Goal: Task Accomplishment & Management: Manage account settings

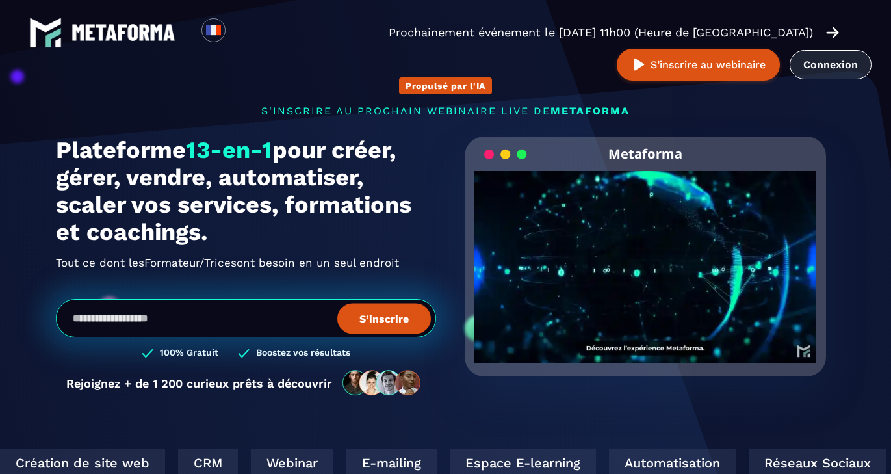
click at [826, 61] on link "Connexion" at bounding box center [831, 64] width 82 height 29
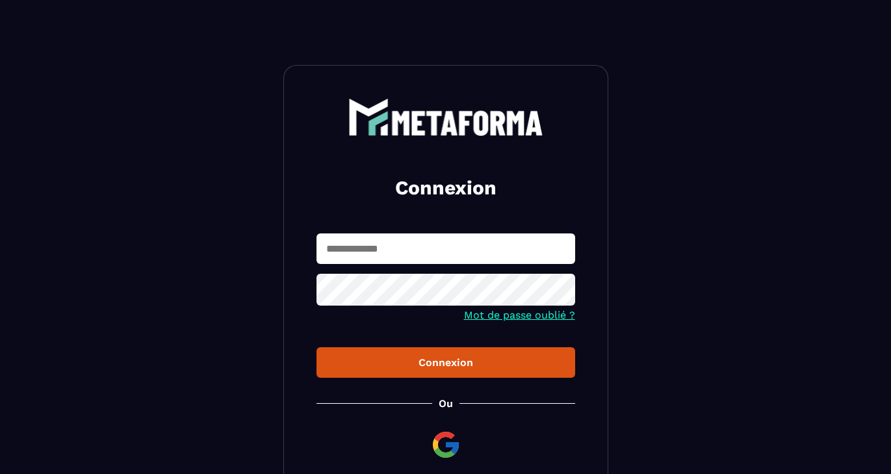
click at [454, 250] on input "text" at bounding box center [446, 248] width 259 height 31
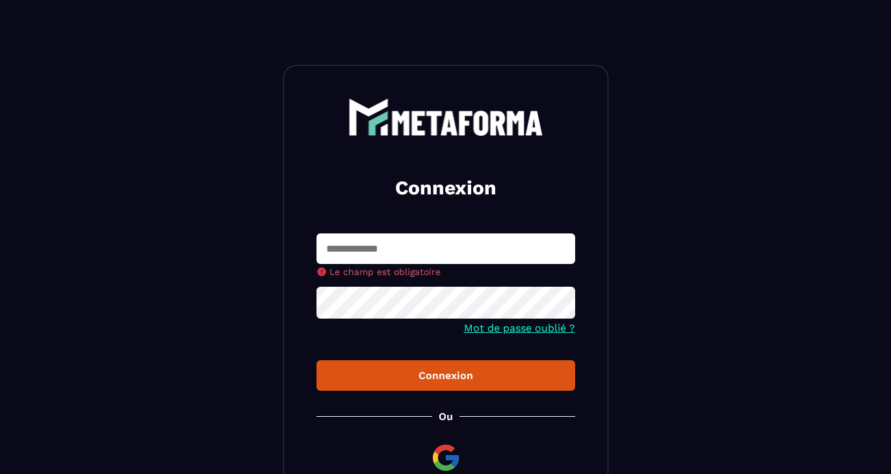
type input "**********"
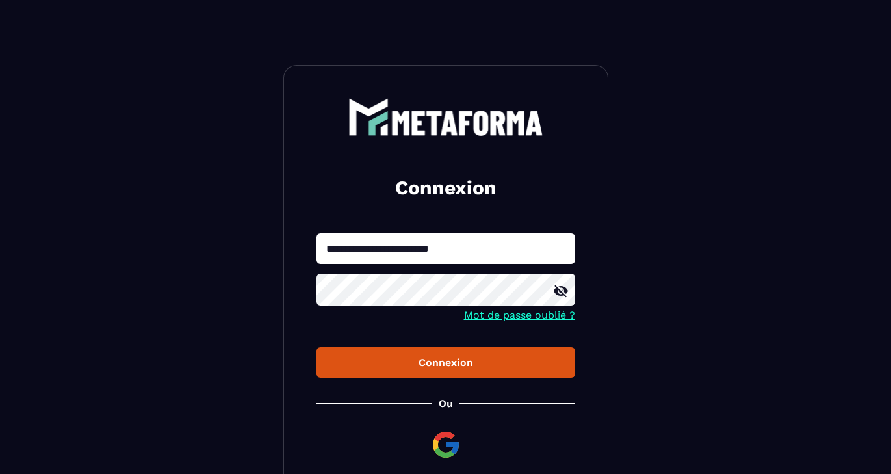
click at [456, 365] on div "Connexion" at bounding box center [446, 362] width 238 height 12
